Goal: Task Accomplishment & Management: Manage account settings

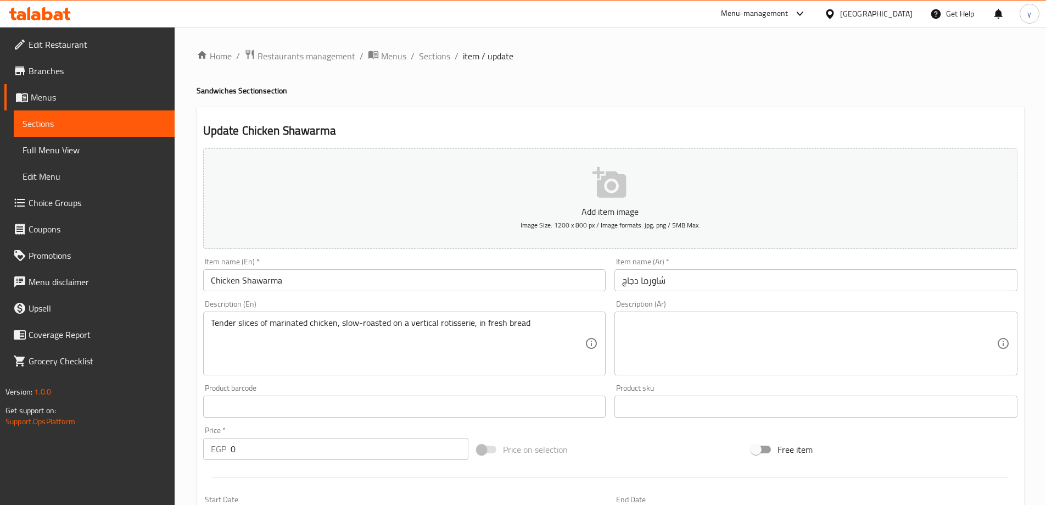
drag, startPoint x: 248, startPoint y: 348, endPoint x: 236, endPoint y: 348, distance: 12.6
click at [248, 348] on textarea "Tender slices of marinated chicken, slow-roasted on a vertical rotisserie, in f…" at bounding box center [398, 343] width 375 height 52
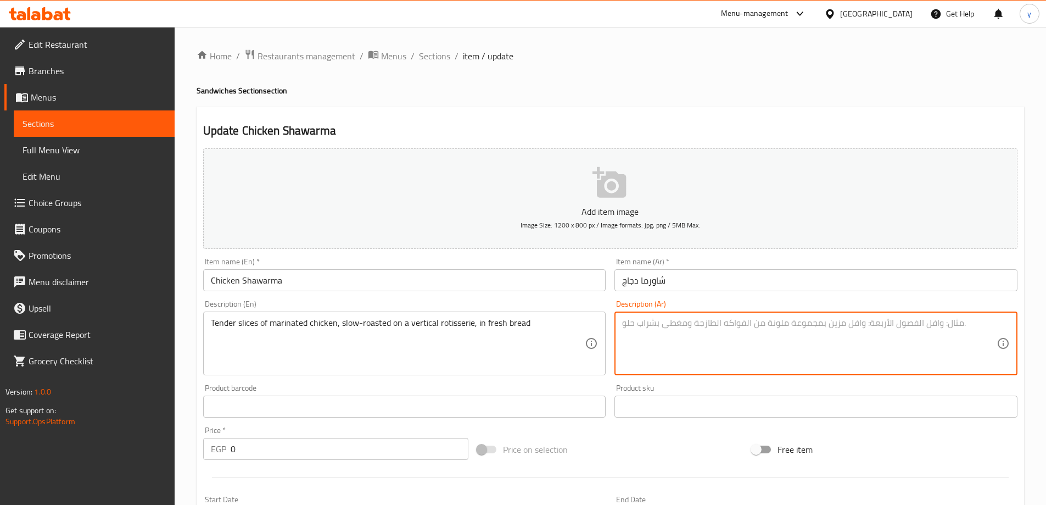
click at [746, 339] on textarea at bounding box center [809, 343] width 375 height 52
paste textarea "روتيسري"
paste textarea "شرائح طرية من الدجاج المتبل، مشوية ببطء على سيخ عمودي، في خبز طازج"
click at [970, 326] on textarea "روتيسريشرائح طرية من الدجاج المتبل، مشوية ببطء على سيخ عمودي، في خبز طازج" at bounding box center [809, 343] width 375 height 52
drag, startPoint x: 965, startPoint y: 324, endPoint x: 1013, endPoint y: 326, distance: 48.4
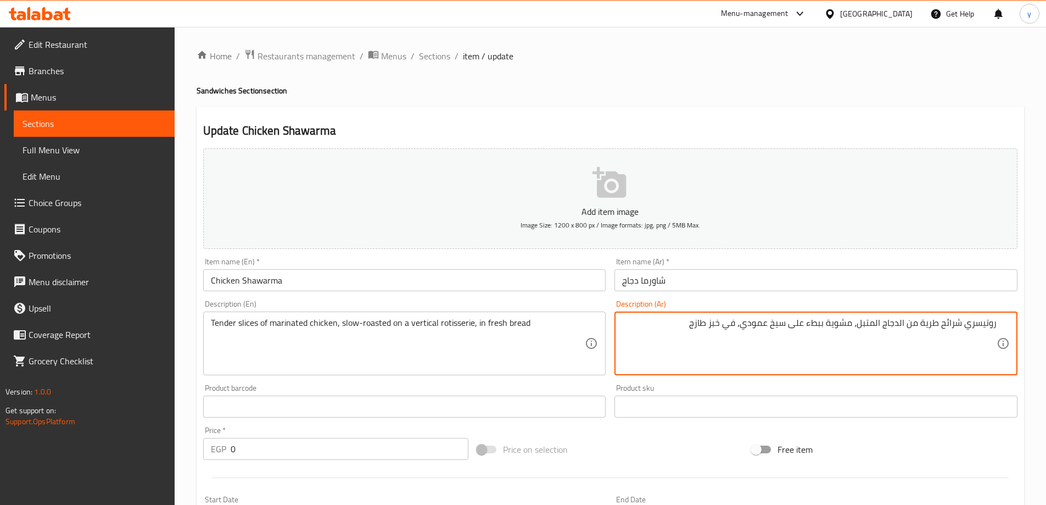
click at [1013, 326] on div "روتيسري شرائح طرية من الدجاج المتبل، مشوية ببطء على سيخ عمودي، في خبز طازج Desc…" at bounding box center [816, 343] width 403 height 64
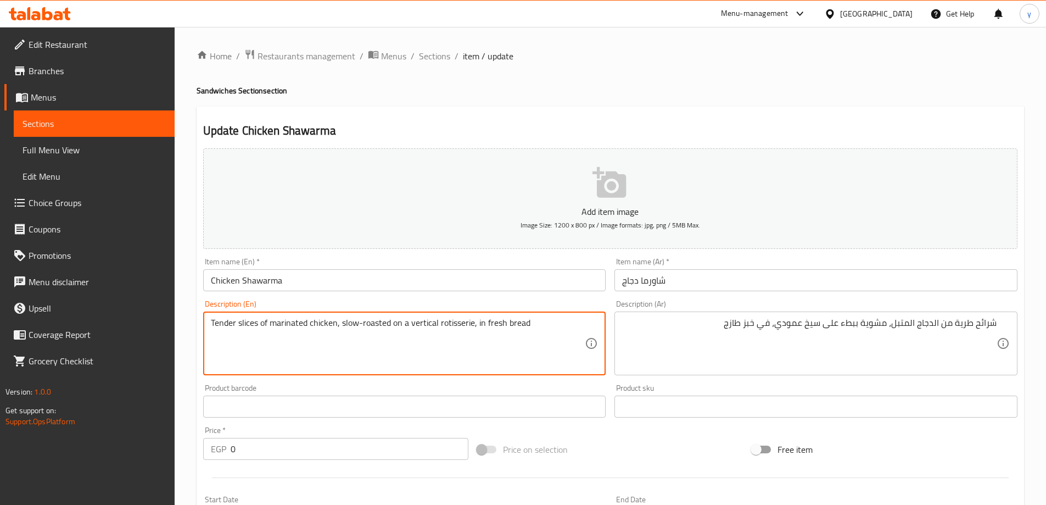
drag, startPoint x: 473, startPoint y: 326, endPoint x: 409, endPoint y: 330, distance: 63.8
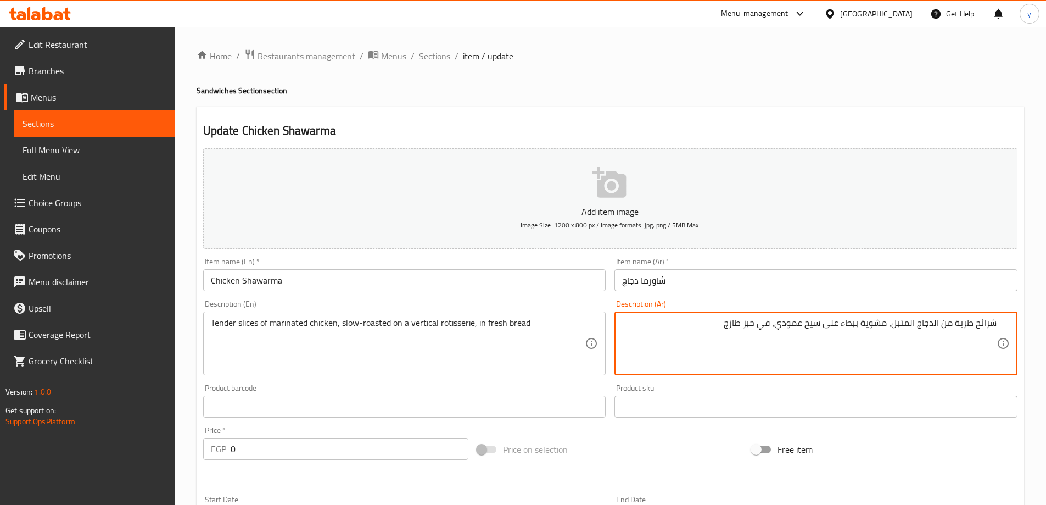
click at [816, 323] on textarea "شرائح طرية من الدجاج المتبل، مشوية ببطء على سيخ عمودي، في خبز طازج" at bounding box center [809, 343] width 375 height 52
paste textarea "فيرتيكال"
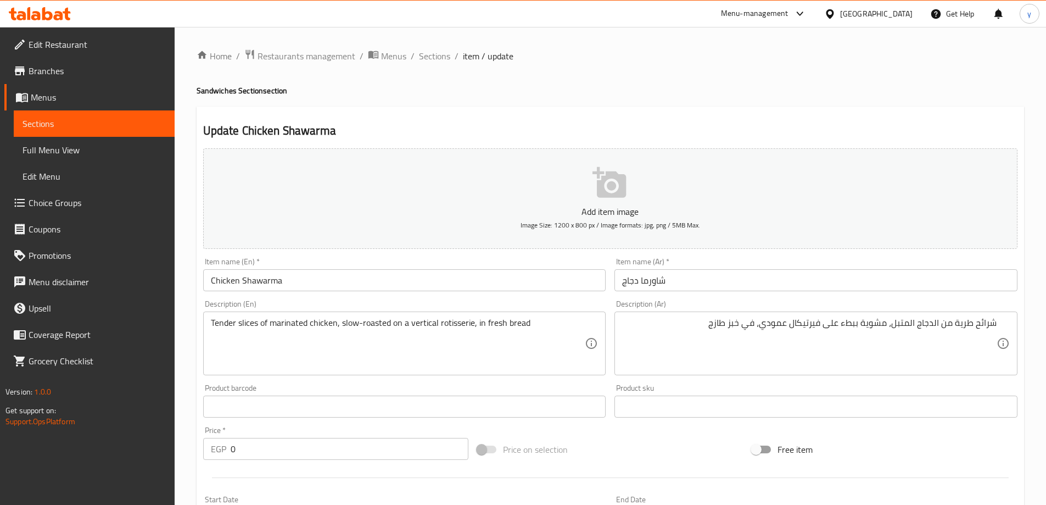
click at [779, 325] on textarea "شرائح طرية من الدجاج المتبل، مشوية ببطء على فيرتيكال عمودي، في خبز طازج" at bounding box center [809, 343] width 375 height 52
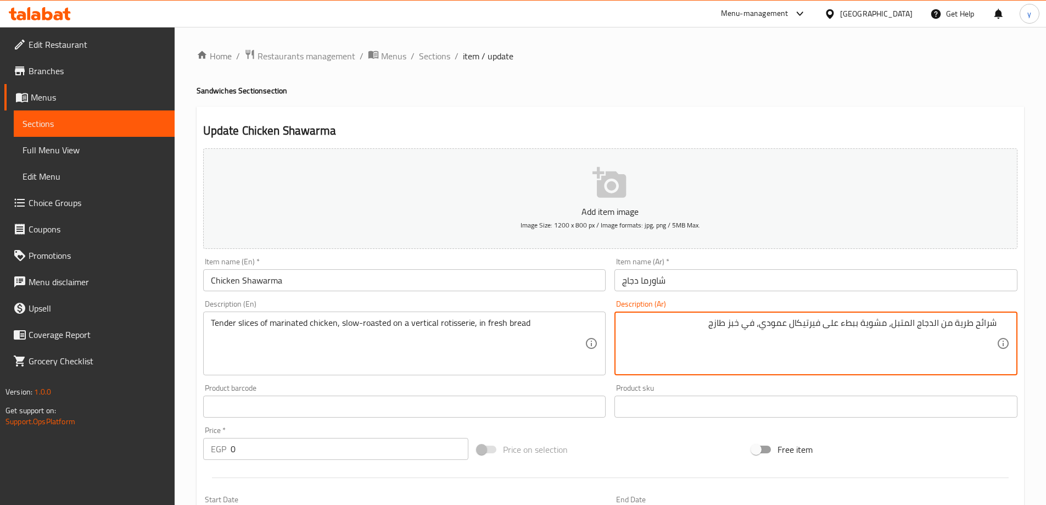
click at [779, 325] on textarea "شرائح طرية من الدجاج المتبل، مشوية ببطء على فيرتيكال عمودي، في خبز طازج" at bounding box center [809, 343] width 375 height 52
paste textarea "وتيسر"
type textarea "شرائح طرية من الدجاج المتبل، مشوية ببطء على فيرتيكال روتيسري، في خبز طازج"
click at [526, 283] on input "Chicken Shawarma" at bounding box center [404, 280] width 403 height 22
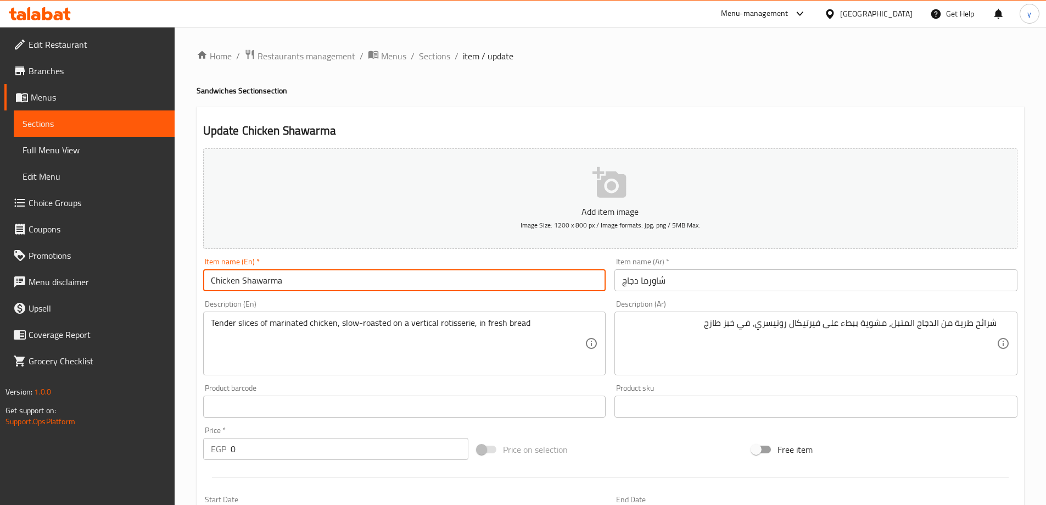
click at [600, 98] on div "Home / Restaurants management / Menus / Sections / item / update Sandwiches Sec…" at bounding box center [611, 430] width 828 height 762
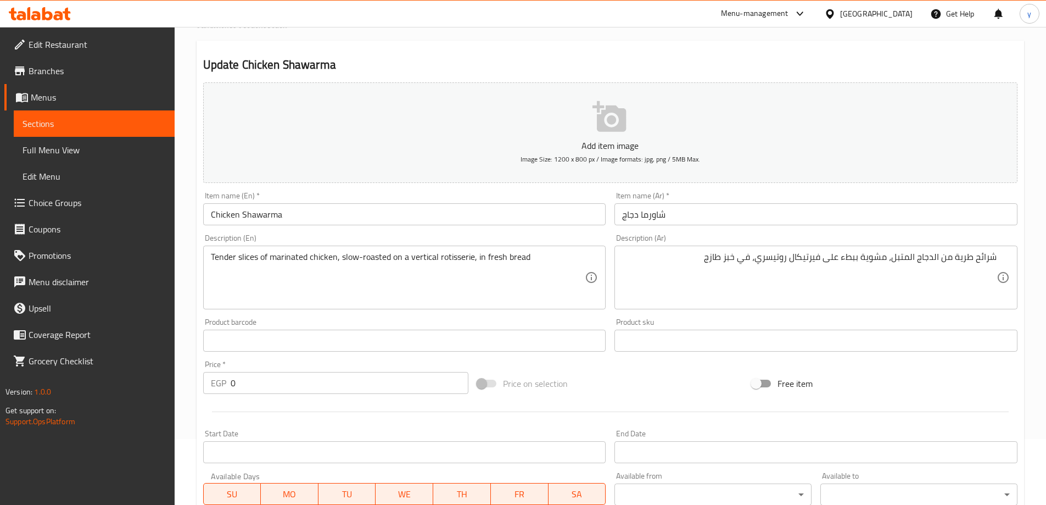
scroll to position [328, 0]
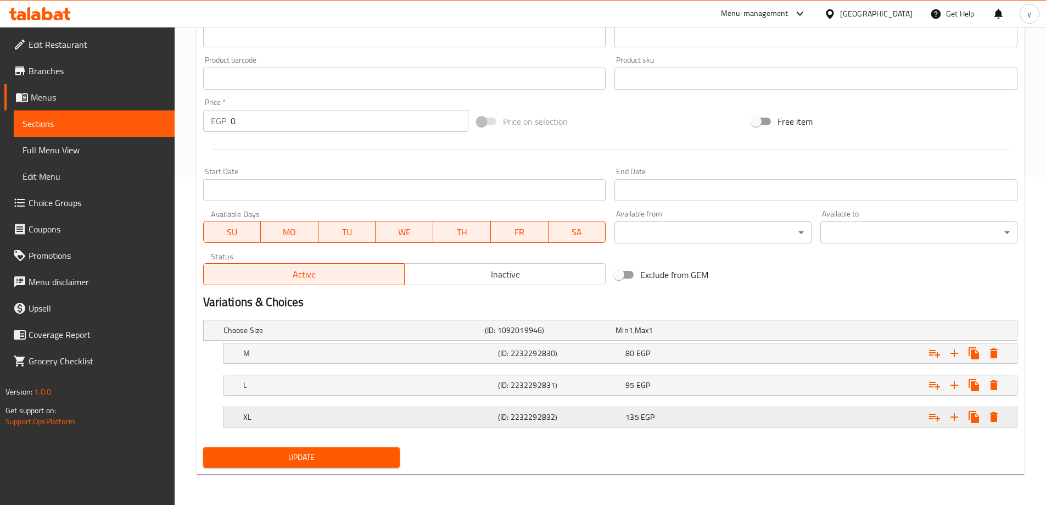
click at [320, 336] on h5 "XL" at bounding box center [352, 330] width 257 height 11
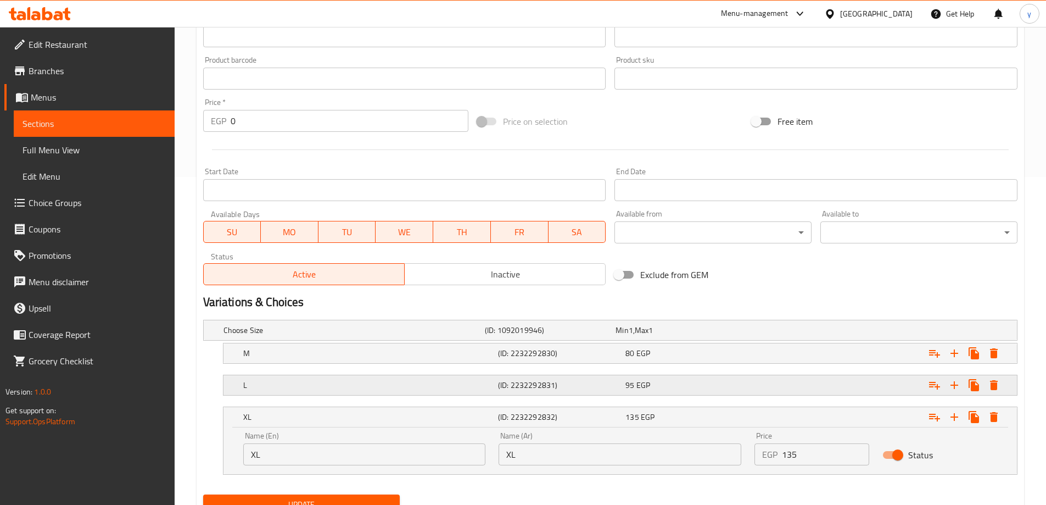
click at [406, 336] on h5 "L" at bounding box center [352, 330] width 257 height 11
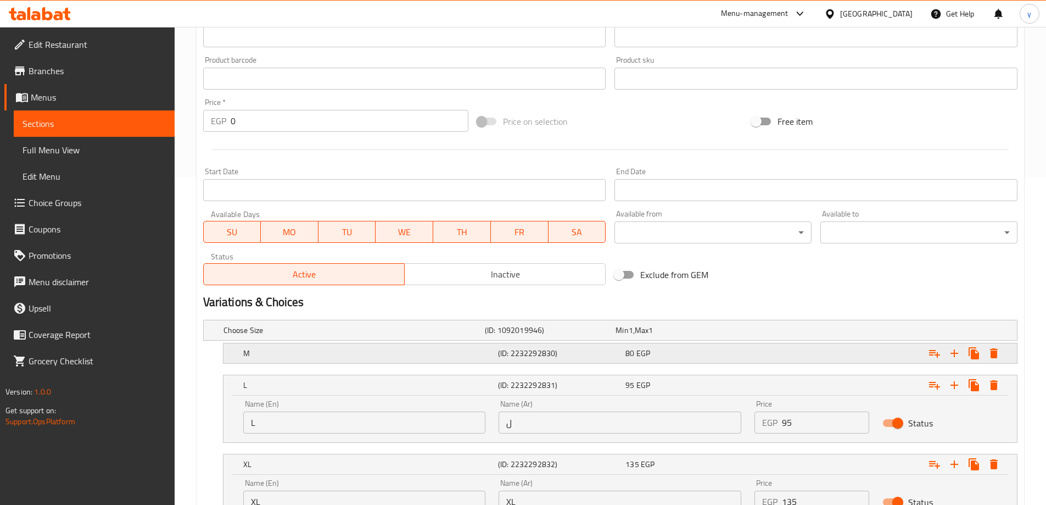
click at [401, 336] on h5 "M" at bounding box center [352, 330] width 257 height 11
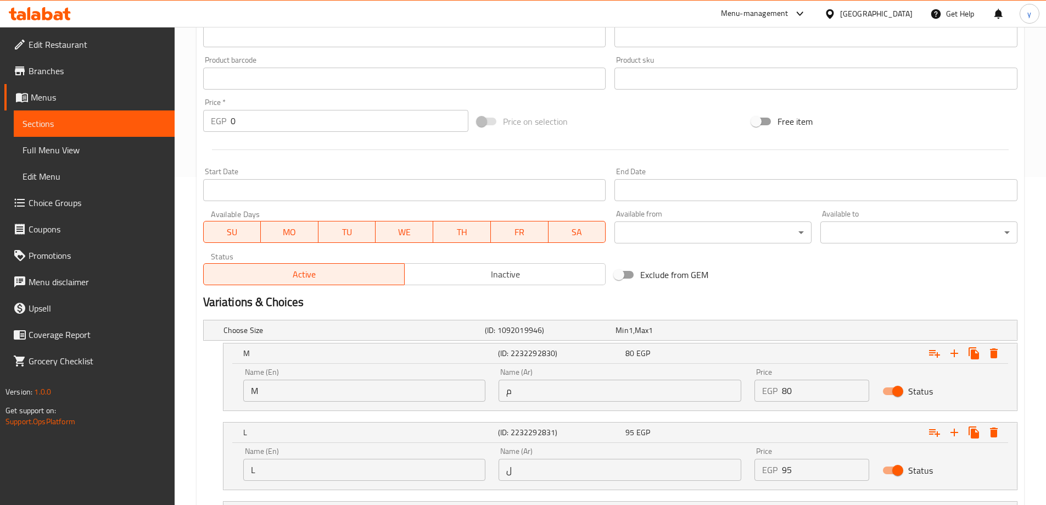
click at [520, 390] on input "م" at bounding box center [620, 390] width 243 height 22
paste input "وسط"
type input "وسط"
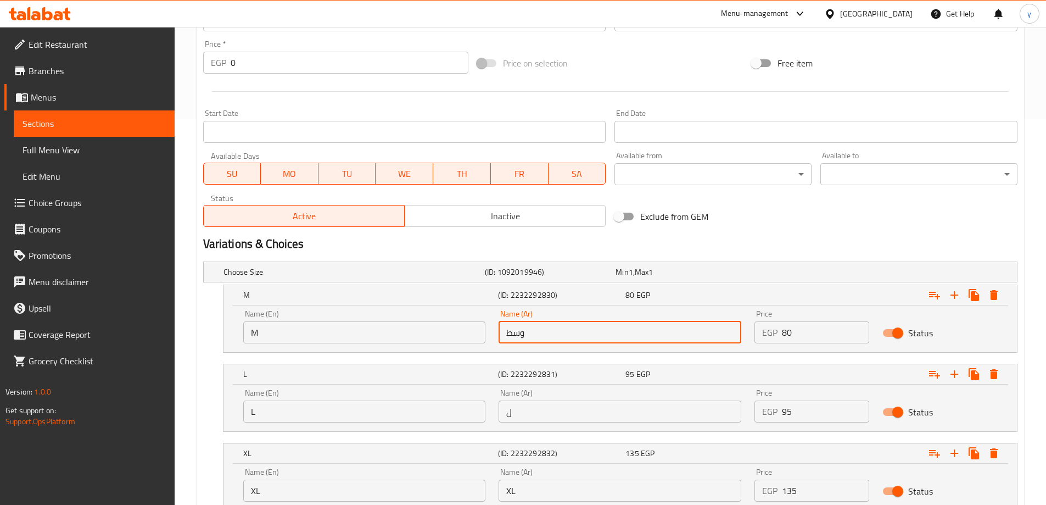
scroll to position [470, 0]
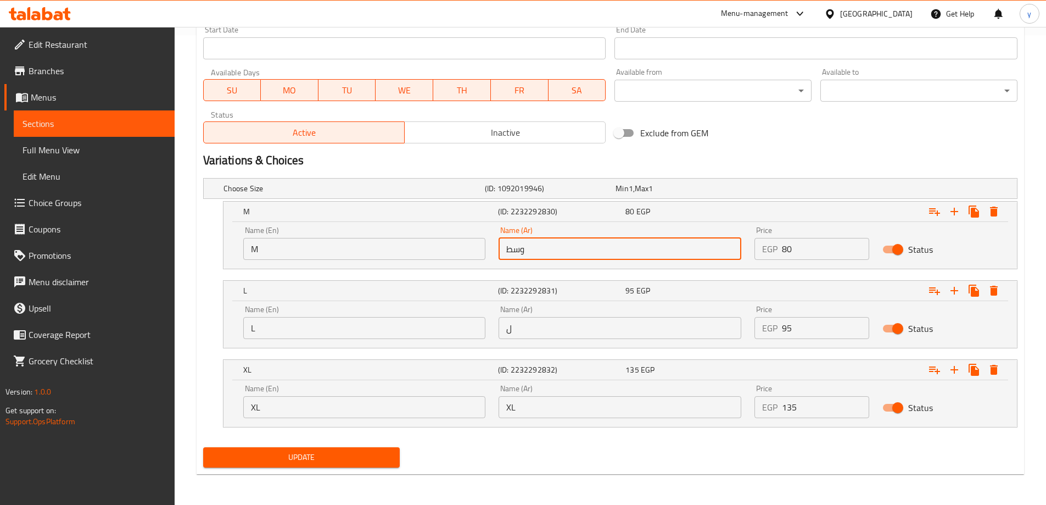
click at [536, 336] on input "ل" at bounding box center [620, 328] width 243 height 22
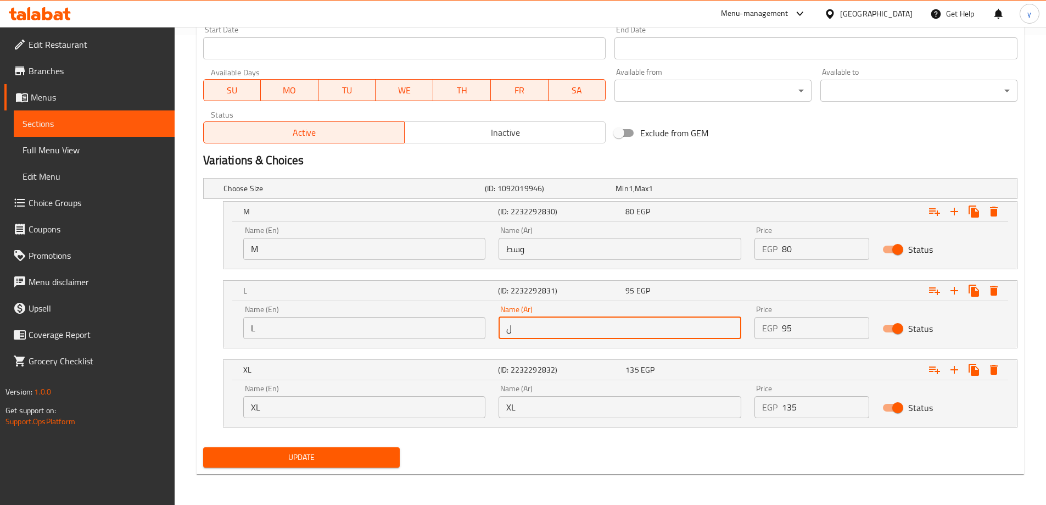
click at [536, 336] on input "ل" at bounding box center [620, 328] width 243 height 22
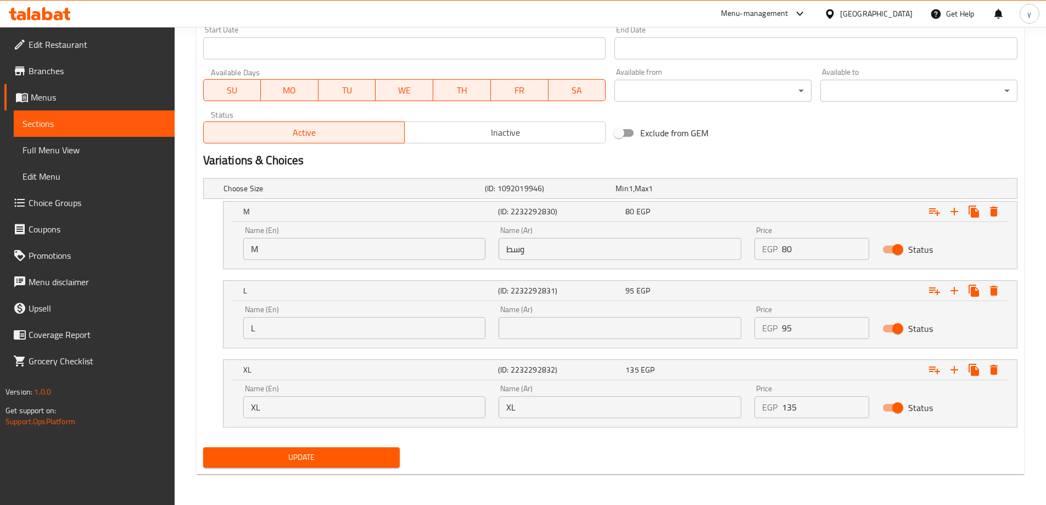
click at [540, 326] on input "text" at bounding box center [620, 328] width 243 height 22
paste input "كبير"
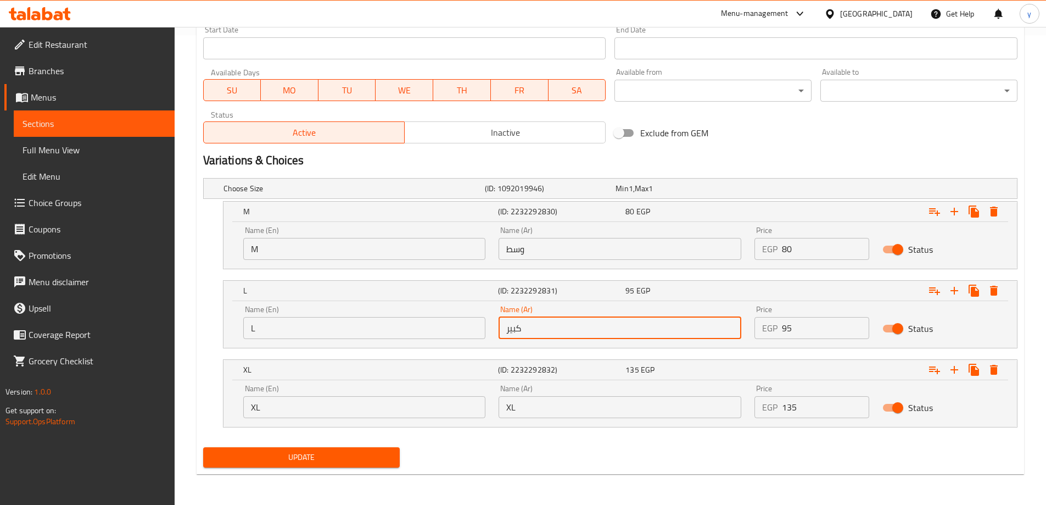
type input "كبير"
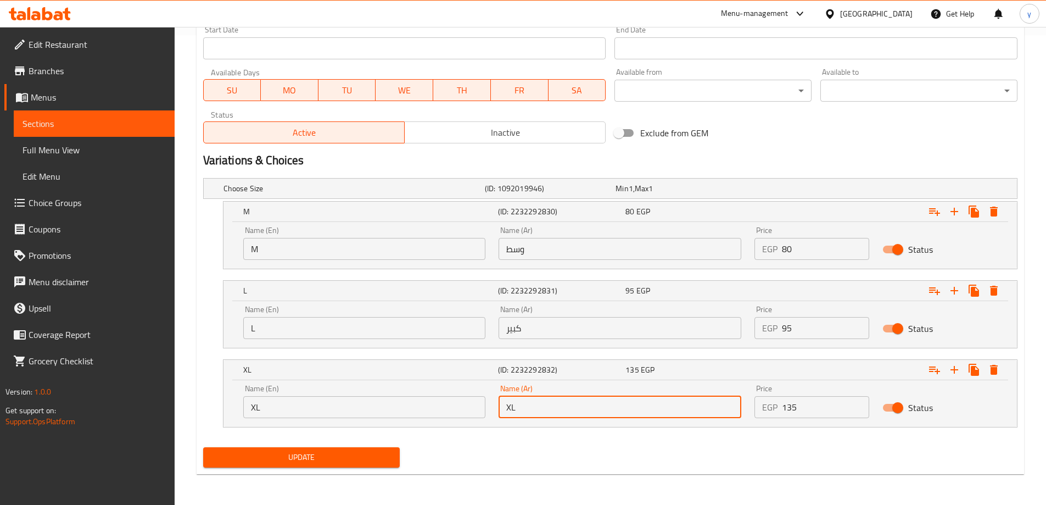
click at [550, 403] on input "XL" at bounding box center [620, 407] width 243 height 22
type input "اكس لارج"
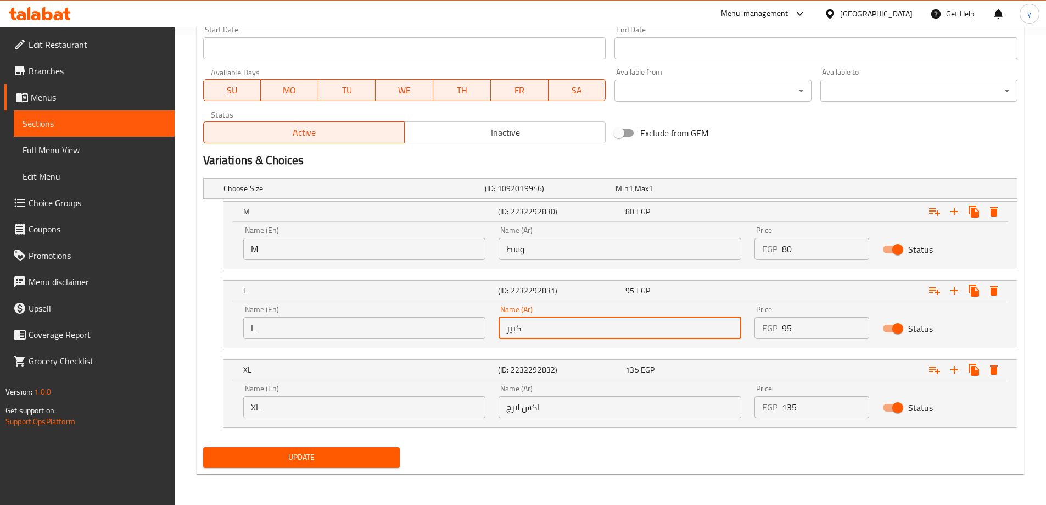
click at [518, 331] on input "كبير" at bounding box center [620, 328] width 243 height 22
type input "لارج"
click at [203, 447] on button "Update" at bounding box center [301, 457] width 197 height 20
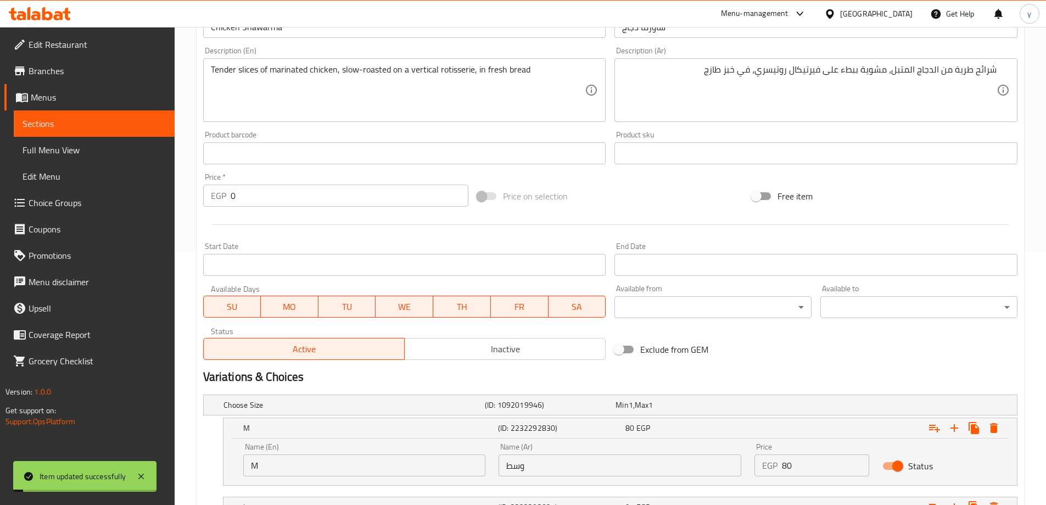
scroll to position [250, 0]
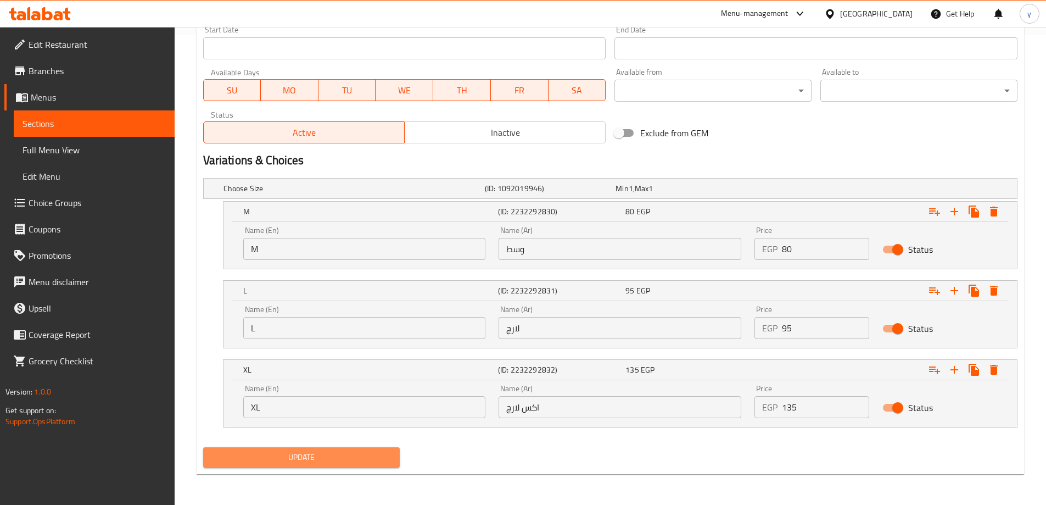
click at [281, 465] on button "Update" at bounding box center [301, 457] width 197 height 20
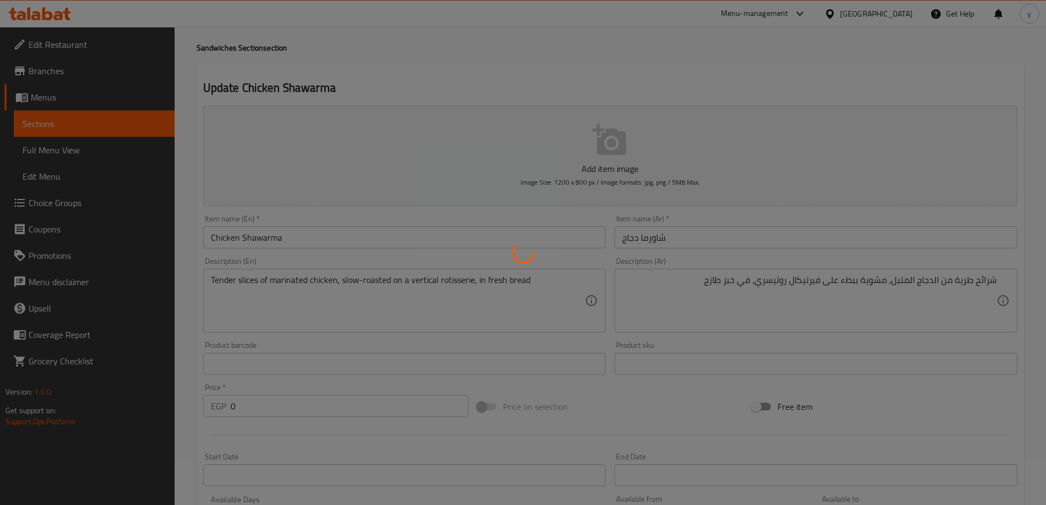
scroll to position [0, 0]
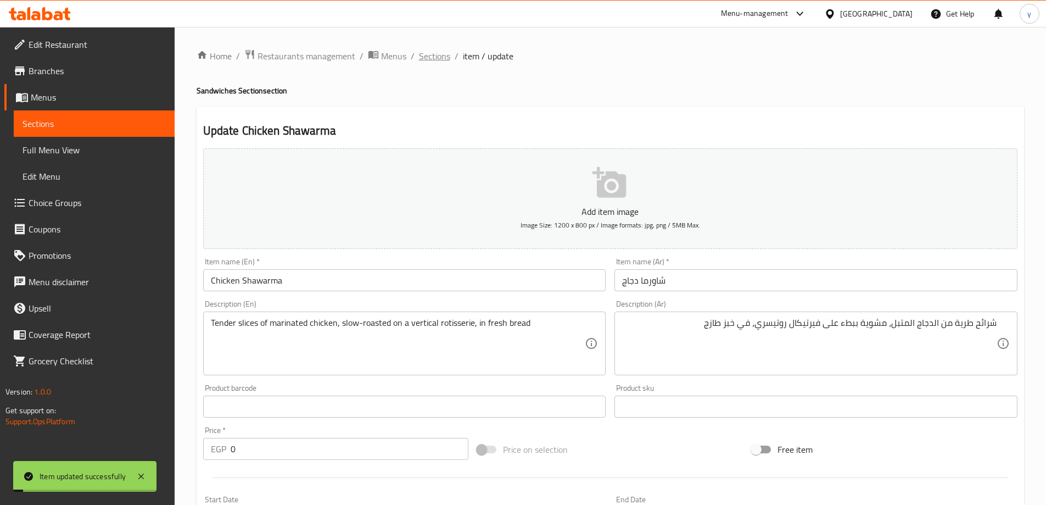
click at [427, 51] on span "Sections" at bounding box center [434, 55] width 31 height 13
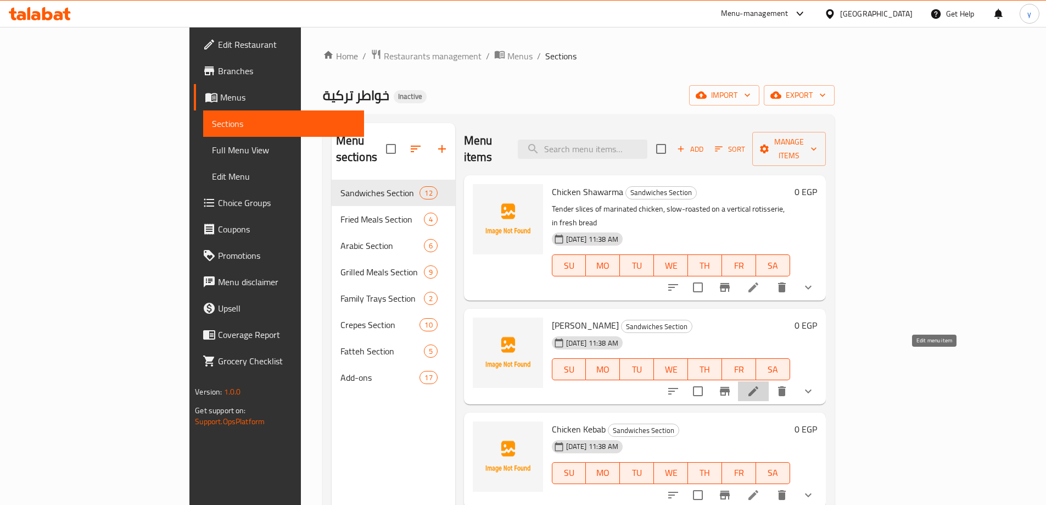
click at [760, 384] on icon at bounding box center [753, 390] width 13 height 13
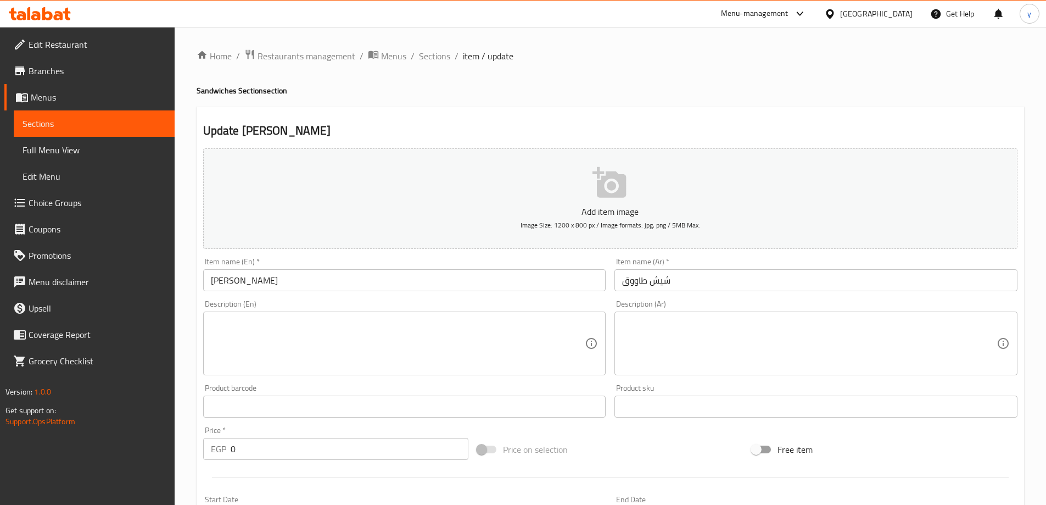
click at [256, 348] on textarea at bounding box center [398, 343] width 375 height 52
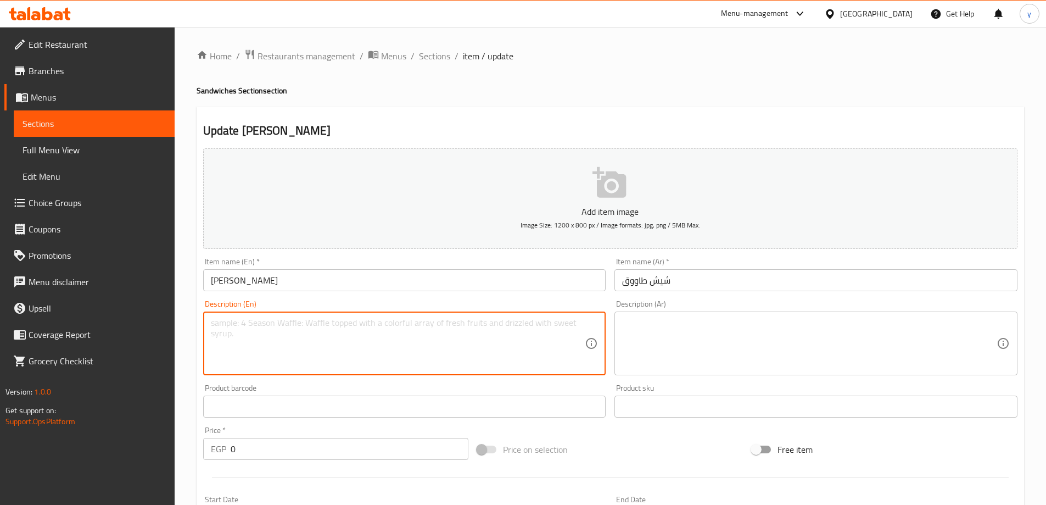
paste textarea "Juicy cubes of chicken breast marinated in yogurt and spices, grilled to perfec…"
type textarea "Juicy cubes of chicken breast marinated in yogurt and spices, grilled to perfec…"
click at [434, 52] on span "Sections" at bounding box center [434, 55] width 31 height 13
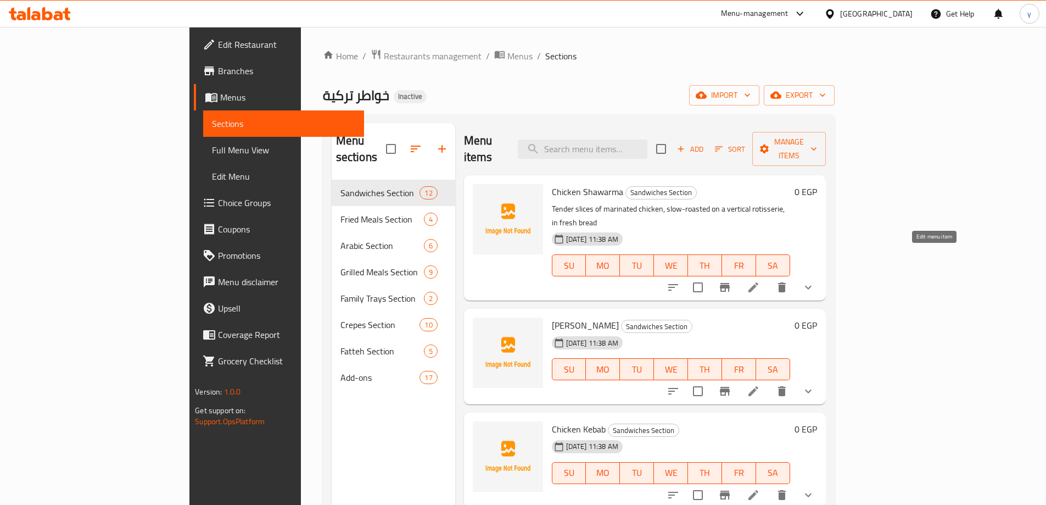
click at [760, 281] on icon at bounding box center [753, 287] width 13 height 13
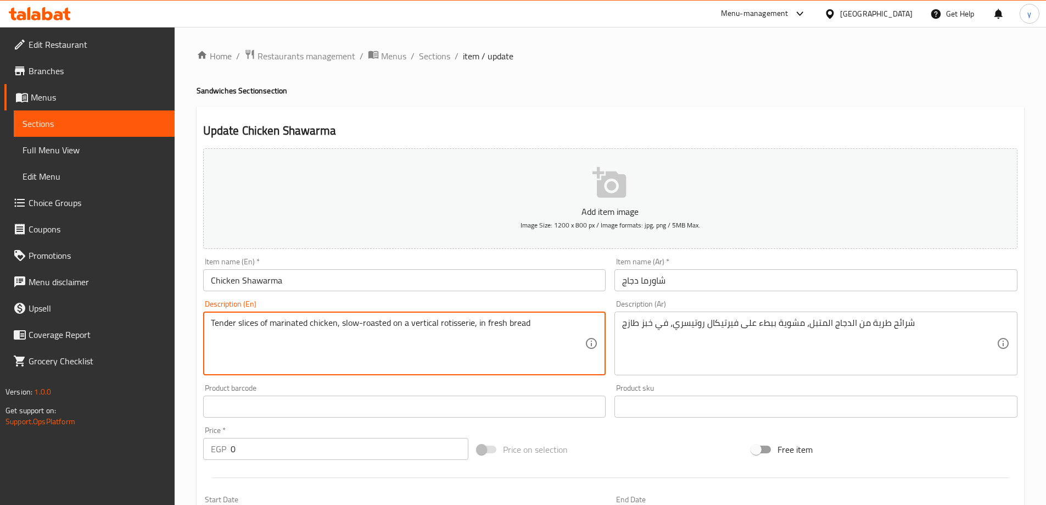
click at [465, 325] on textarea "Tender slices of marinated chicken, slow-roasted on a vertical rotisserie, in f…" at bounding box center [398, 343] width 375 height 52
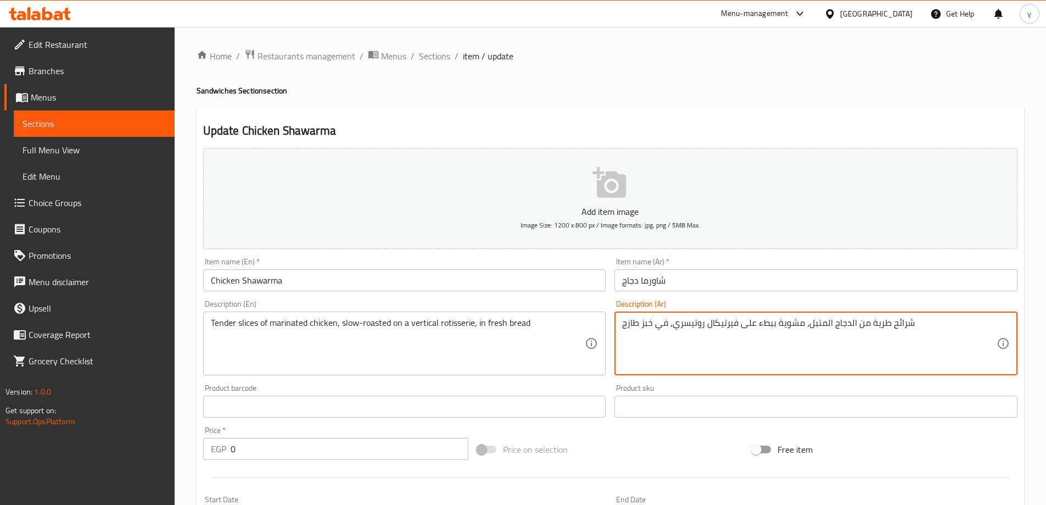
click at [665, 322] on textarea "شرائح طرية من الدجاج المتبل، مشوية ببطء على فيرتيكال روتيسري، في خبز طازج" at bounding box center [809, 343] width 375 height 52
click at [428, 53] on span "Sections" at bounding box center [434, 55] width 31 height 13
